Goal: Transaction & Acquisition: Purchase product/service

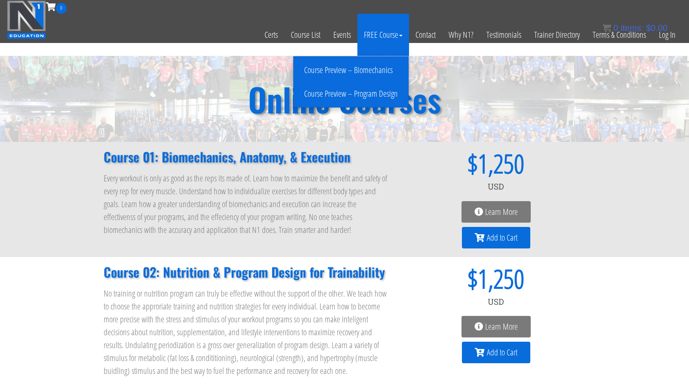
click at [380, 65] on link "Course Preview – Biomechanics" at bounding box center [351, 70] width 111 height 15
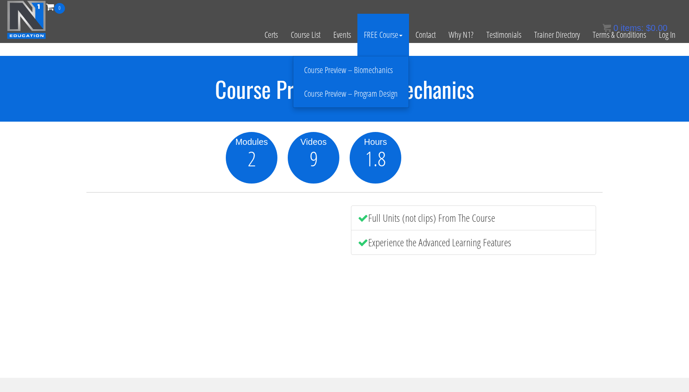
click at [386, 96] on link "Course Preview – Program Design" at bounding box center [351, 93] width 111 height 15
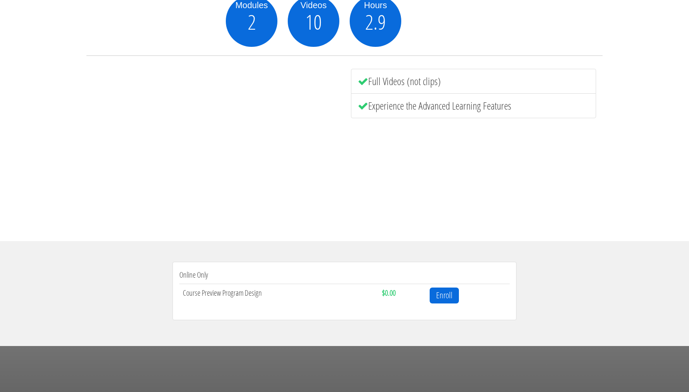
scroll to position [140, 0]
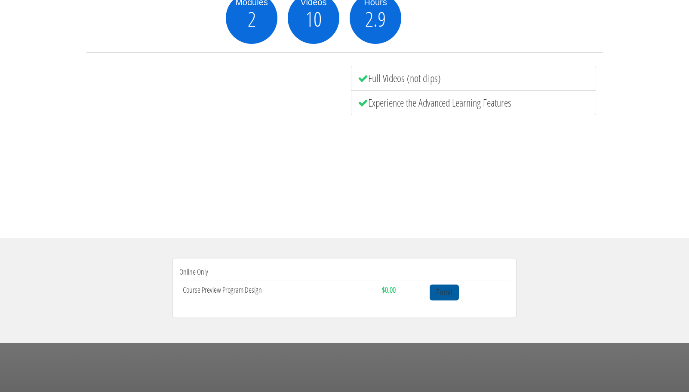
click at [452, 296] on link "Enroll" at bounding box center [444, 293] width 29 height 16
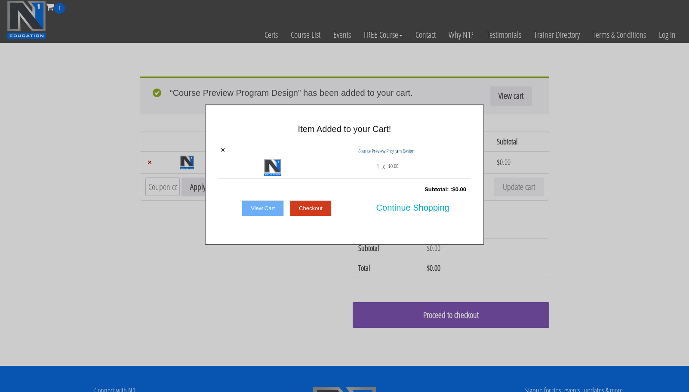
click at [364, 259] on div at bounding box center [344, 196] width 689 height 392
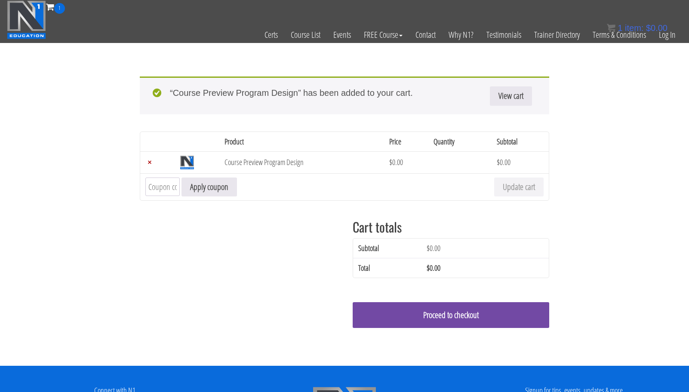
click at [461, 315] on link "Proceed to checkout" at bounding box center [451, 315] width 197 height 26
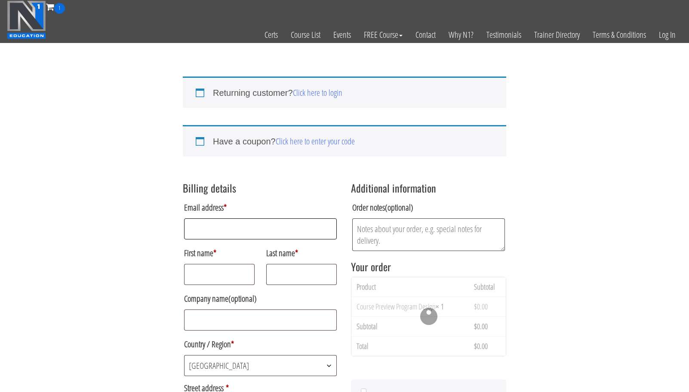
type input "gagi.nlb.998@gmail.com"
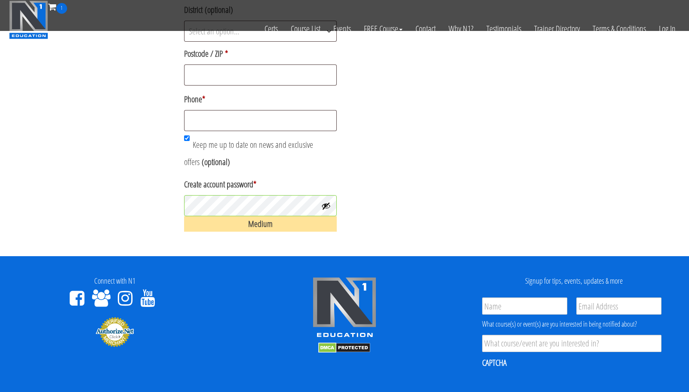
scroll to position [438, 0]
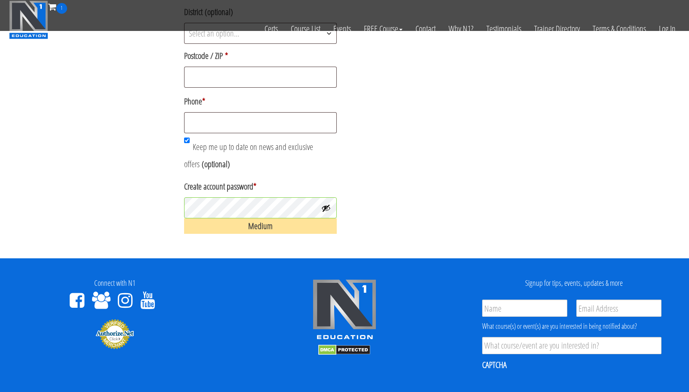
click at [277, 232] on div "Medium" at bounding box center [260, 226] width 153 height 15
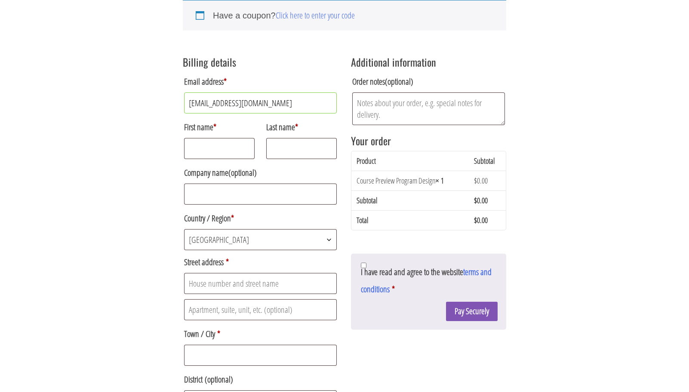
scroll to position [117, 0]
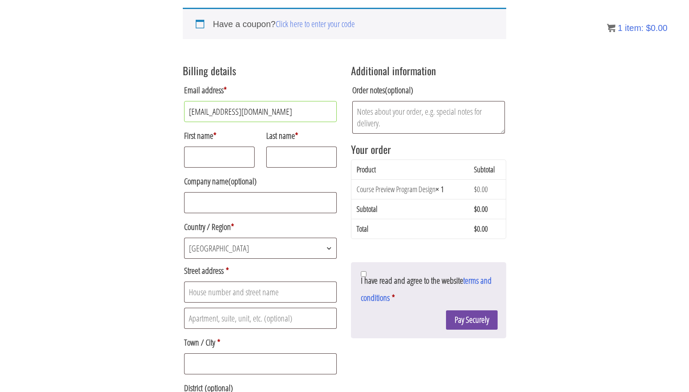
click at [474, 321] on button "Pay Securely" at bounding box center [472, 320] width 52 height 19
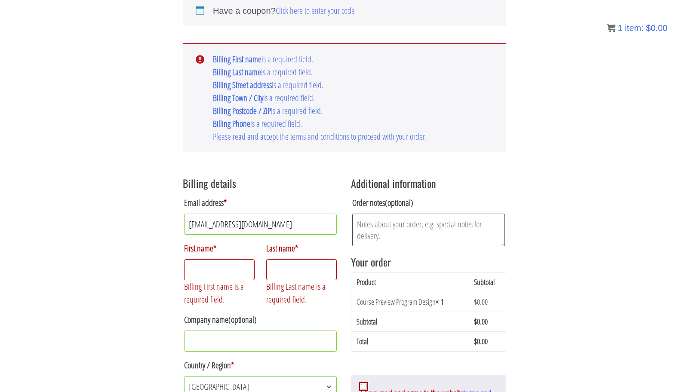
scroll to position [132, 0]
click at [228, 269] on input "First name *" at bounding box center [219, 269] width 71 height 21
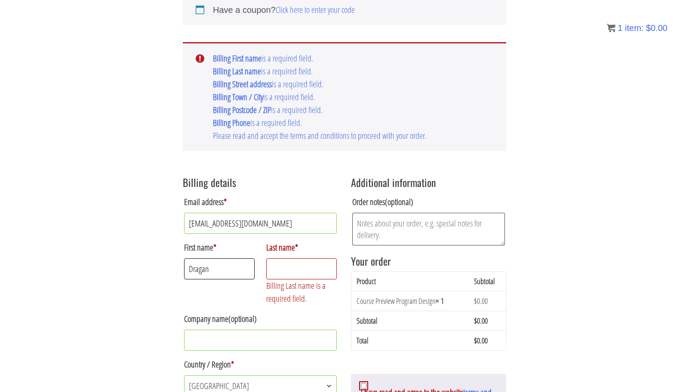
type input "Dragan"
click at [297, 270] on input "Last name *" at bounding box center [301, 269] width 71 height 21
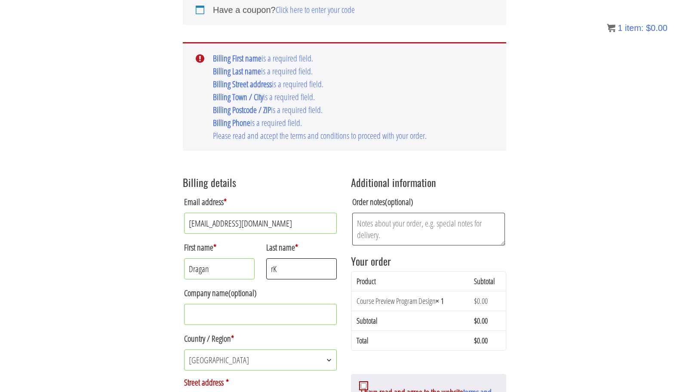
type input "r"
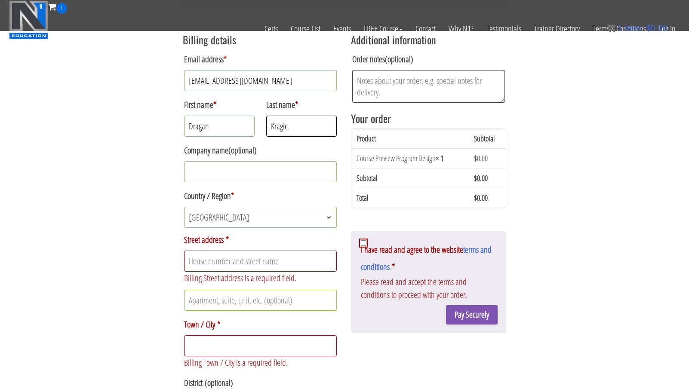
scroll to position [222, 0]
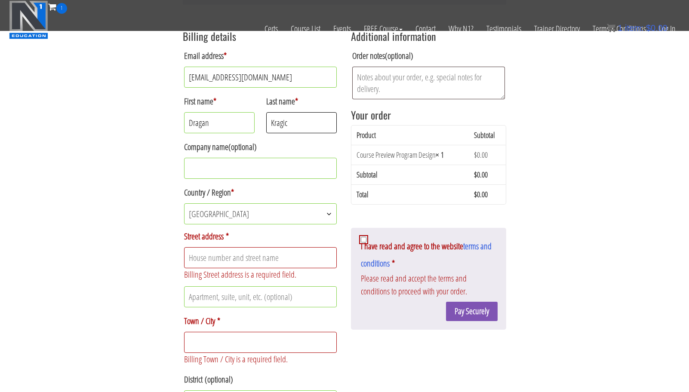
type input "Kragic"
click at [273, 268] on input "Street address *" at bounding box center [260, 257] width 153 height 21
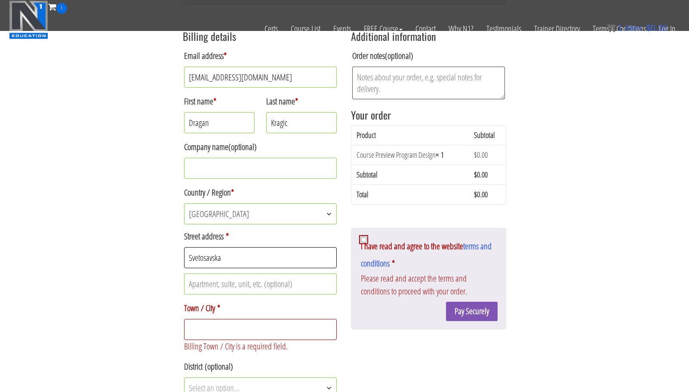
type input "Svetosavska"
click at [276, 283] on input "Apartment, suite, unit, etc. (optional)" at bounding box center [260, 284] width 153 height 21
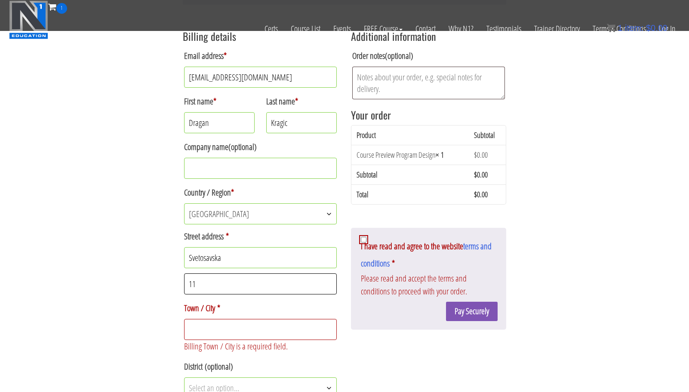
type input "11"
click at [272, 333] on input "Town / City *" at bounding box center [260, 329] width 153 height 21
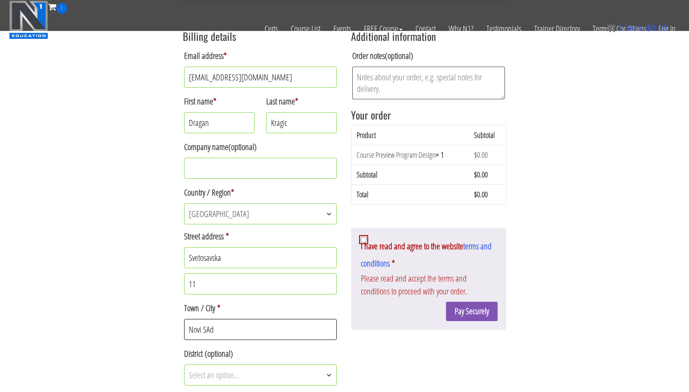
type input "Novi SAd"
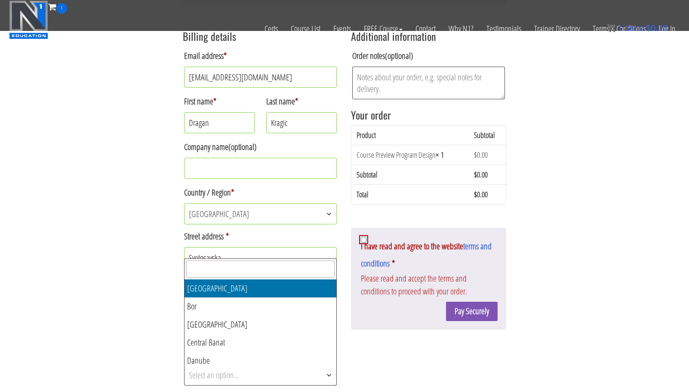
click at [274, 382] on span "Select an option…" at bounding box center [261, 375] width 152 height 20
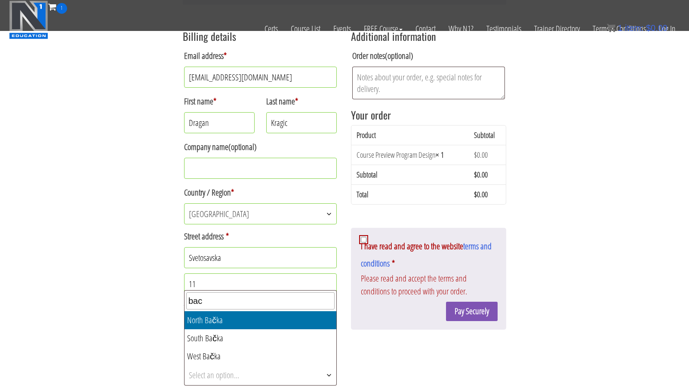
type input "bac"
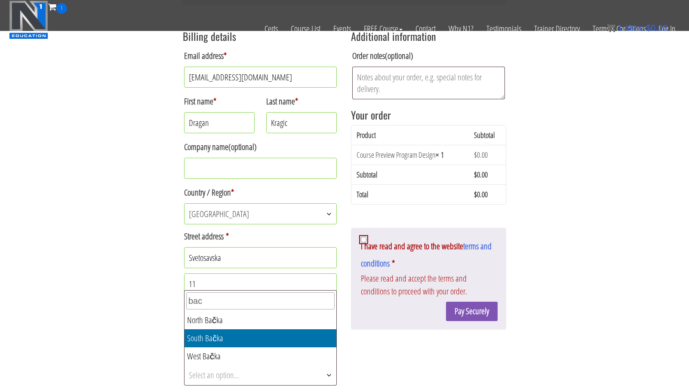
select select "RS06"
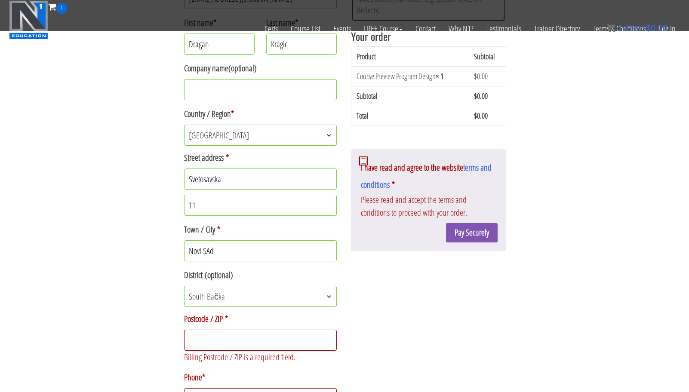
scroll to position [302, 0]
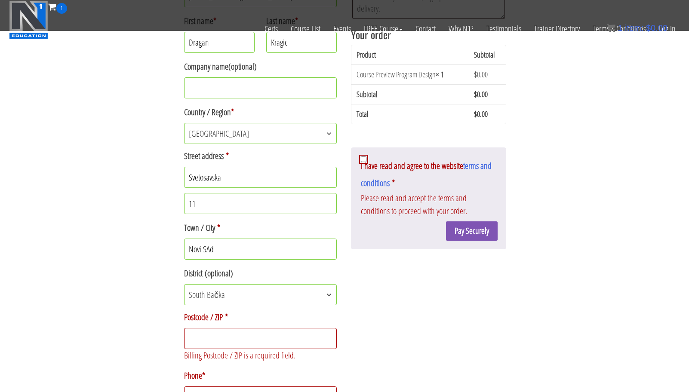
click at [229, 341] on input "Postcode / ZIP *" at bounding box center [260, 338] width 153 height 21
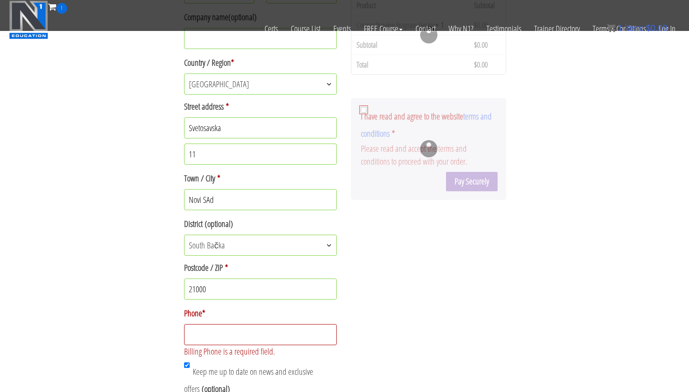
scroll to position [354, 0]
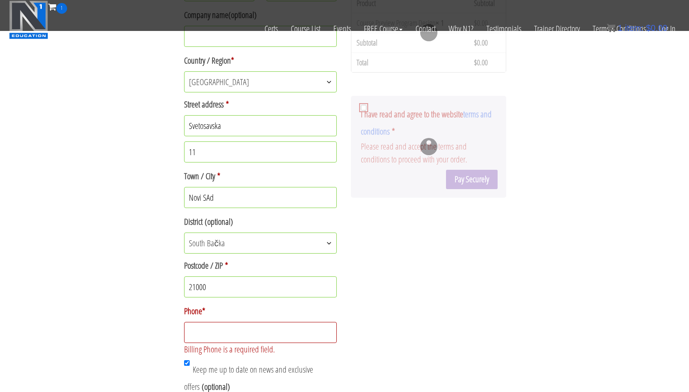
type input "21000"
click at [248, 339] on input "Phone *" at bounding box center [260, 332] width 153 height 21
type input "_"
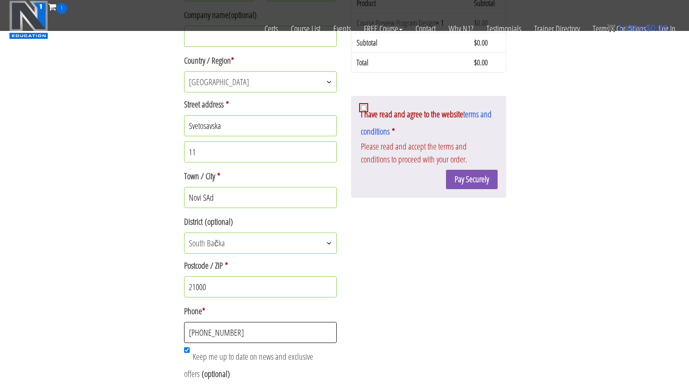
type input "+381605522839"
click at [364, 105] on div "Latest Revision: March 10th, 2023 Non Disclosure Agreement – The Plain and Simp…" at bounding box center [428, 147] width 155 height 102
click at [364, 112] on span "I have read and agree to the website terms and conditions" at bounding box center [426, 122] width 131 height 29
click at [364, 111] on input "I have read and agree to the website terms and conditions *" at bounding box center [364, 108] width 6 height 6
checkbox input "true"
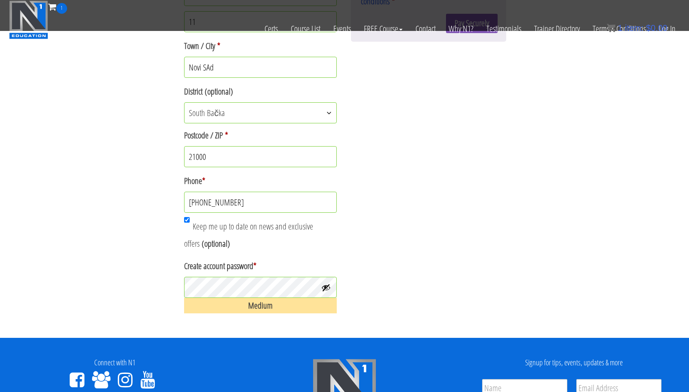
scroll to position [412, 0]
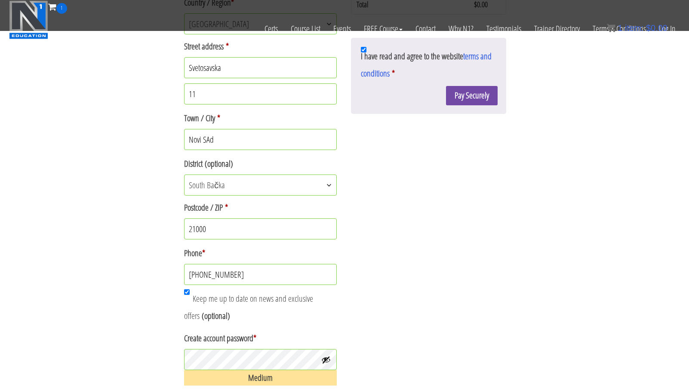
click at [467, 97] on button "Pay Securely" at bounding box center [472, 95] width 52 height 19
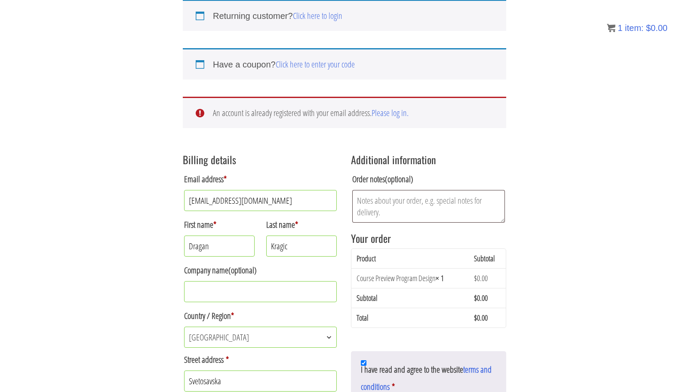
scroll to position [76, 0]
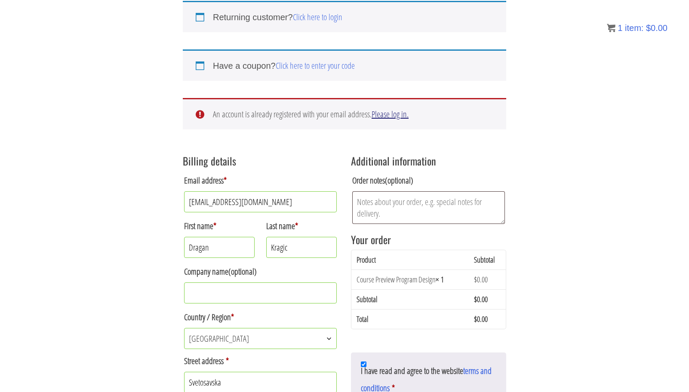
click at [394, 115] on link "Please log in." at bounding box center [390, 114] width 37 height 12
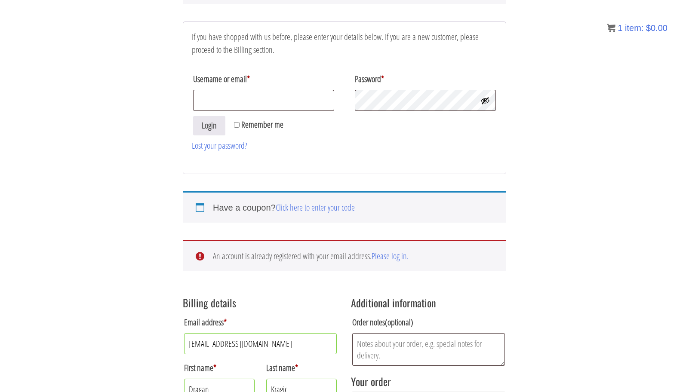
scroll to position [104, 0]
type input "gagi.nlb.998@gmail.com"
click at [219, 125] on button "Login" at bounding box center [209, 125] width 32 height 19
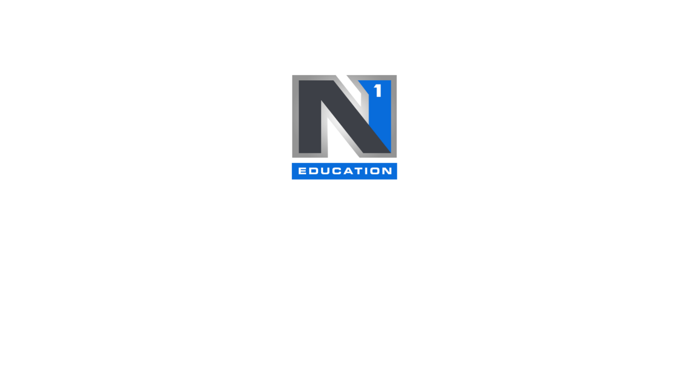
select select "RS06"
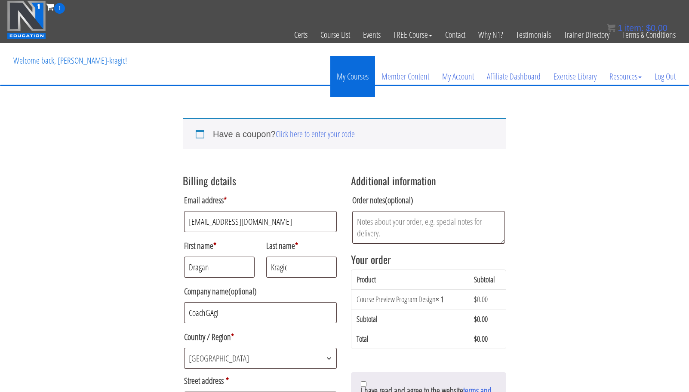
click at [359, 76] on link "My Courses" at bounding box center [352, 76] width 45 height 41
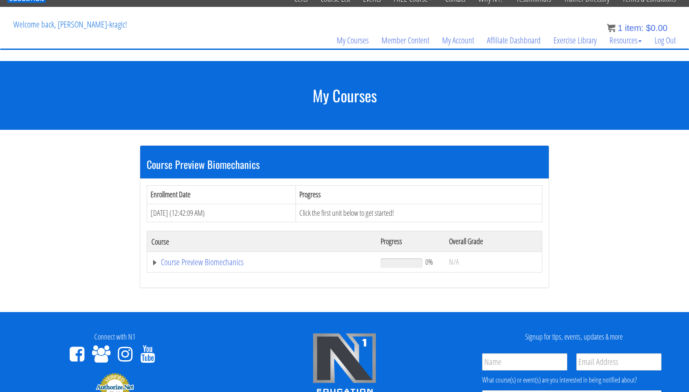
scroll to position [40, 0]
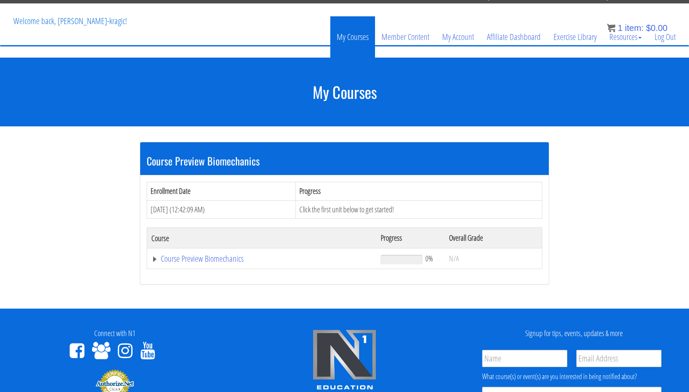
click at [351, 36] on link "My Courses" at bounding box center [352, 36] width 45 height 41
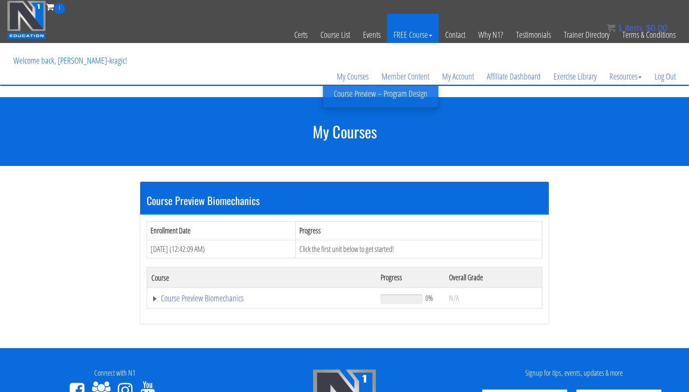
click at [420, 34] on link "FREE Course" at bounding box center [413, 35] width 52 height 42
click at [428, 32] on link "FREE Course" at bounding box center [413, 35] width 52 height 42
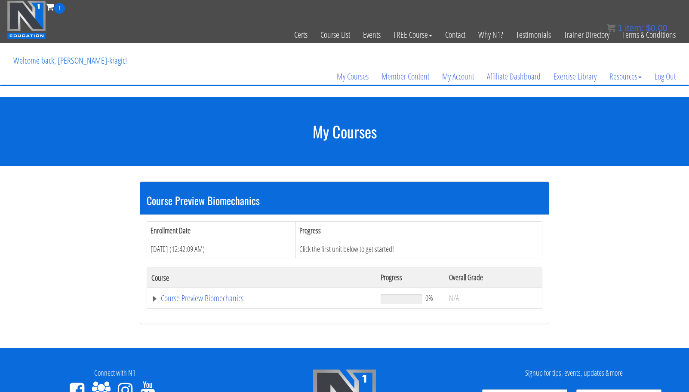
click at [388, 101] on section "My Courses" at bounding box center [344, 131] width 689 height 69
click at [394, 37] on link "FREE Course" at bounding box center [413, 35] width 52 height 42
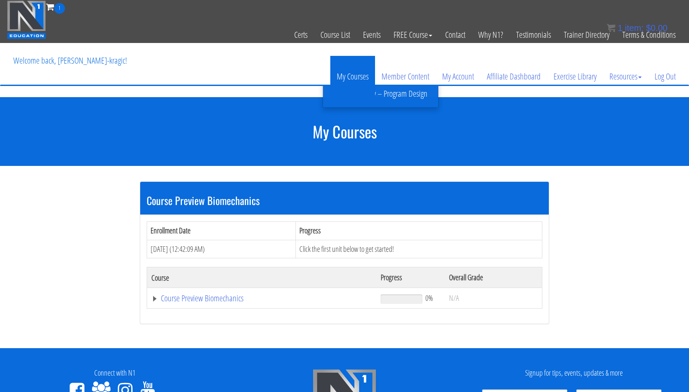
click at [373, 92] on link "My Courses" at bounding box center [352, 76] width 45 height 41
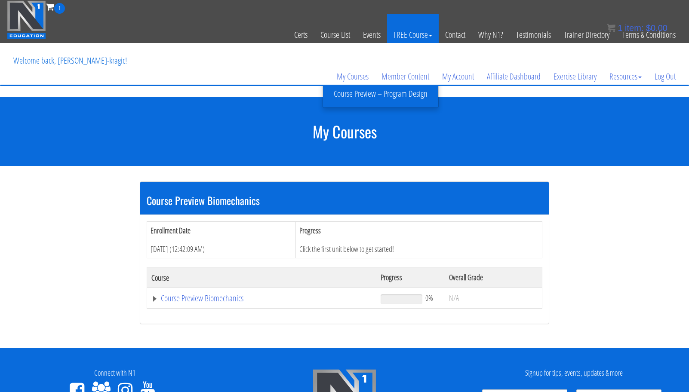
click at [413, 101] on li "Course Preview – Program Design" at bounding box center [380, 94] width 115 height 24
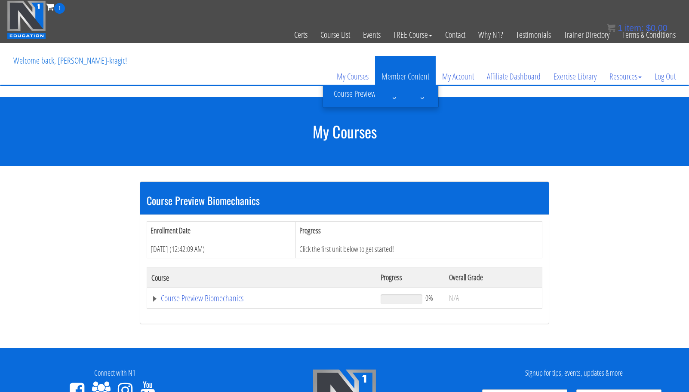
click at [413, 95] on link "Member Content" at bounding box center [405, 76] width 61 height 41
